Goal: Ask a question

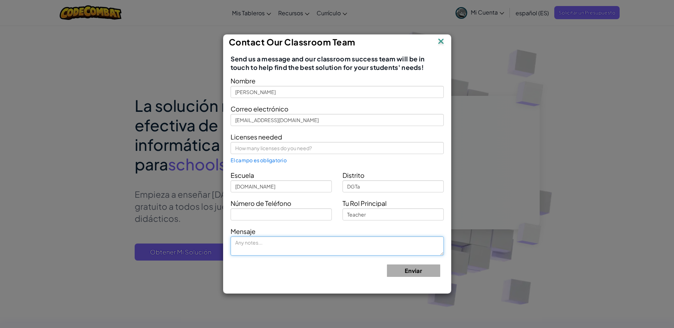
click at [305, 243] on textarea at bounding box center [337, 246] width 213 height 19
paste textarea "How it will cost for 49 student license?"
type textarea "How it will cost for 49 student license?"
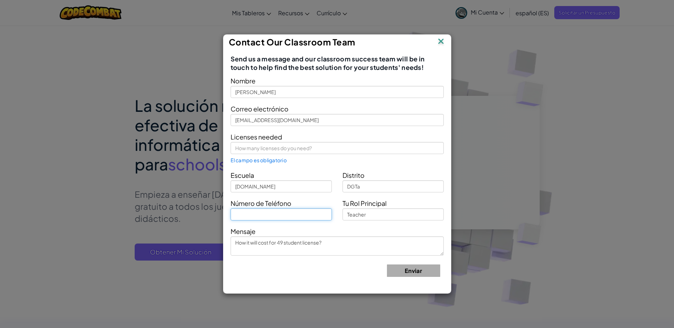
click at [278, 218] on input "text" at bounding box center [281, 215] width 101 height 12
type input "8992091260"
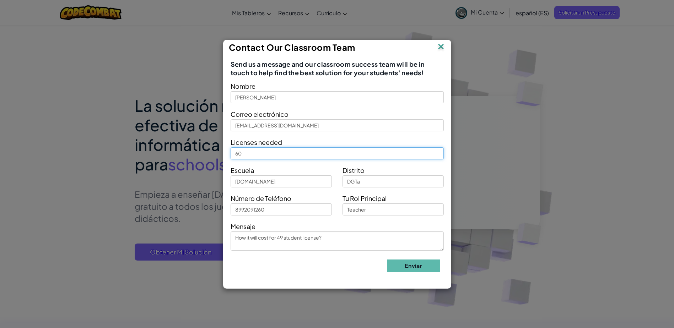
drag, startPoint x: 243, startPoint y: 152, endPoint x: 228, endPoint y: 153, distance: 15.3
click at [228, 153] on div "Licenses needed 60" at bounding box center [337, 148] width 224 height 23
type input "49"
click at [407, 266] on button "Enviar" at bounding box center [413, 266] width 53 height 12
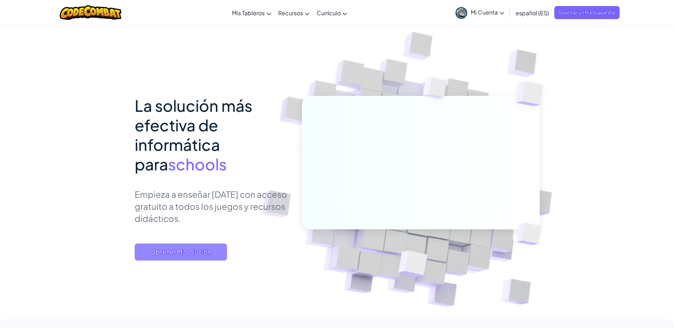
click at [207, 253] on span "Obtener Mi Solución" at bounding box center [181, 252] width 92 height 17
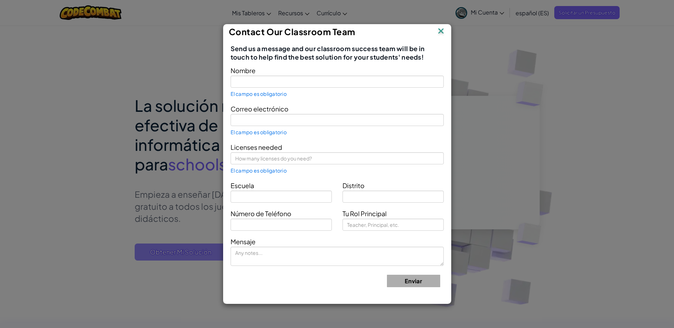
type input "[PERSON_NAME]"
type input "[EMAIL_ADDRESS][DOMAIN_NAME]"
type input "[DOMAIN_NAME]"
type input "DGTa"
type input "Teacher"
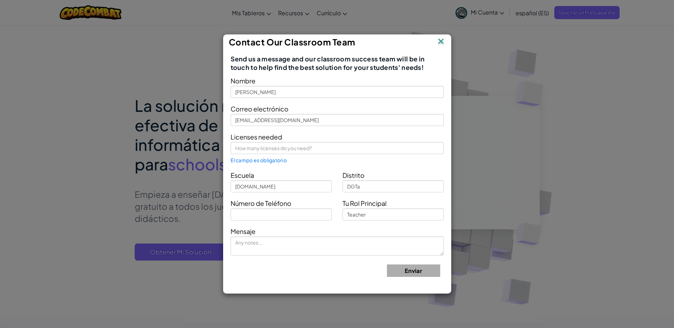
click at [440, 42] on img at bounding box center [441, 42] width 9 height 11
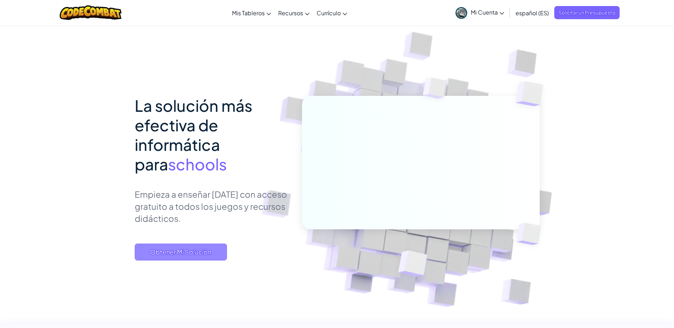
click at [187, 252] on span "Obtener Mi Solución" at bounding box center [181, 252] width 92 height 17
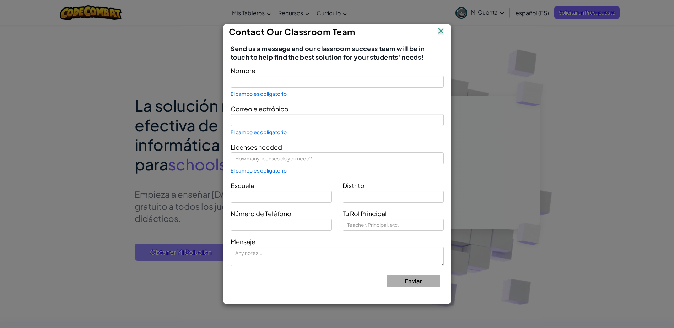
type input "[PERSON_NAME]"
type input "[EMAIL_ADDRESS][DOMAIN_NAME]"
type input "[DOMAIN_NAME]"
type input "DGTa"
type input "Teacher"
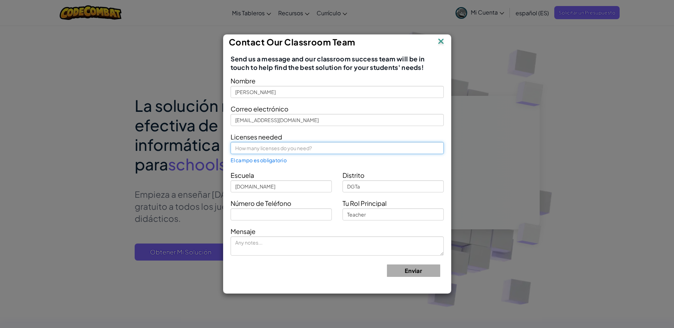
click at [270, 151] on input "text" at bounding box center [337, 148] width 213 height 12
type input "49"
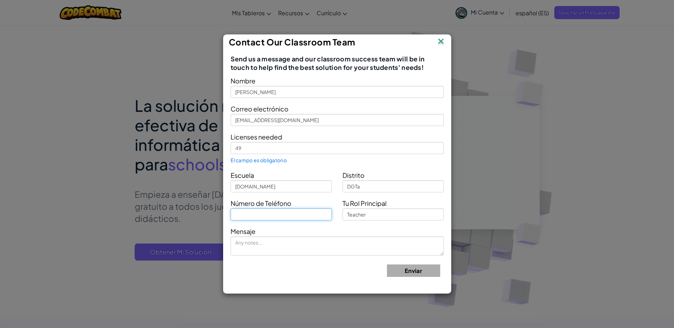
type input "8992091260"
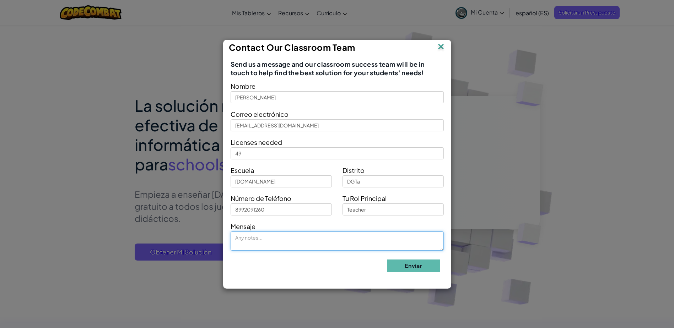
click at [363, 246] on textarea at bounding box center [337, 241] width 213 height 19
paste textarea "How it will cost for 49 student license?"
type textarea "How it will cost for 49 student license?"
click at [411, 266] on button "Enviar" at bounding box center [413, 266] width 53 height 12
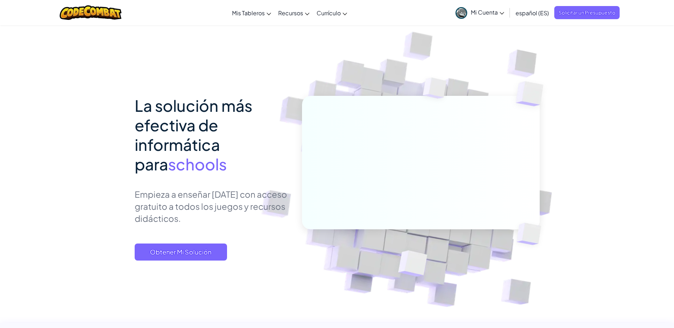
drag, startPoint x: 204, startPoint y: 210, endPoint x: 253, endPoint y: 214, distance: 48.9
click at [253, 214] on p "Empieza a enseñar [DATE] con acceso gratuito a todos los juegos y recursos didá…" at bounding box center [213, 206] width 157 height 36
